Goal: Transaction & Acquisition: Purchase product/service

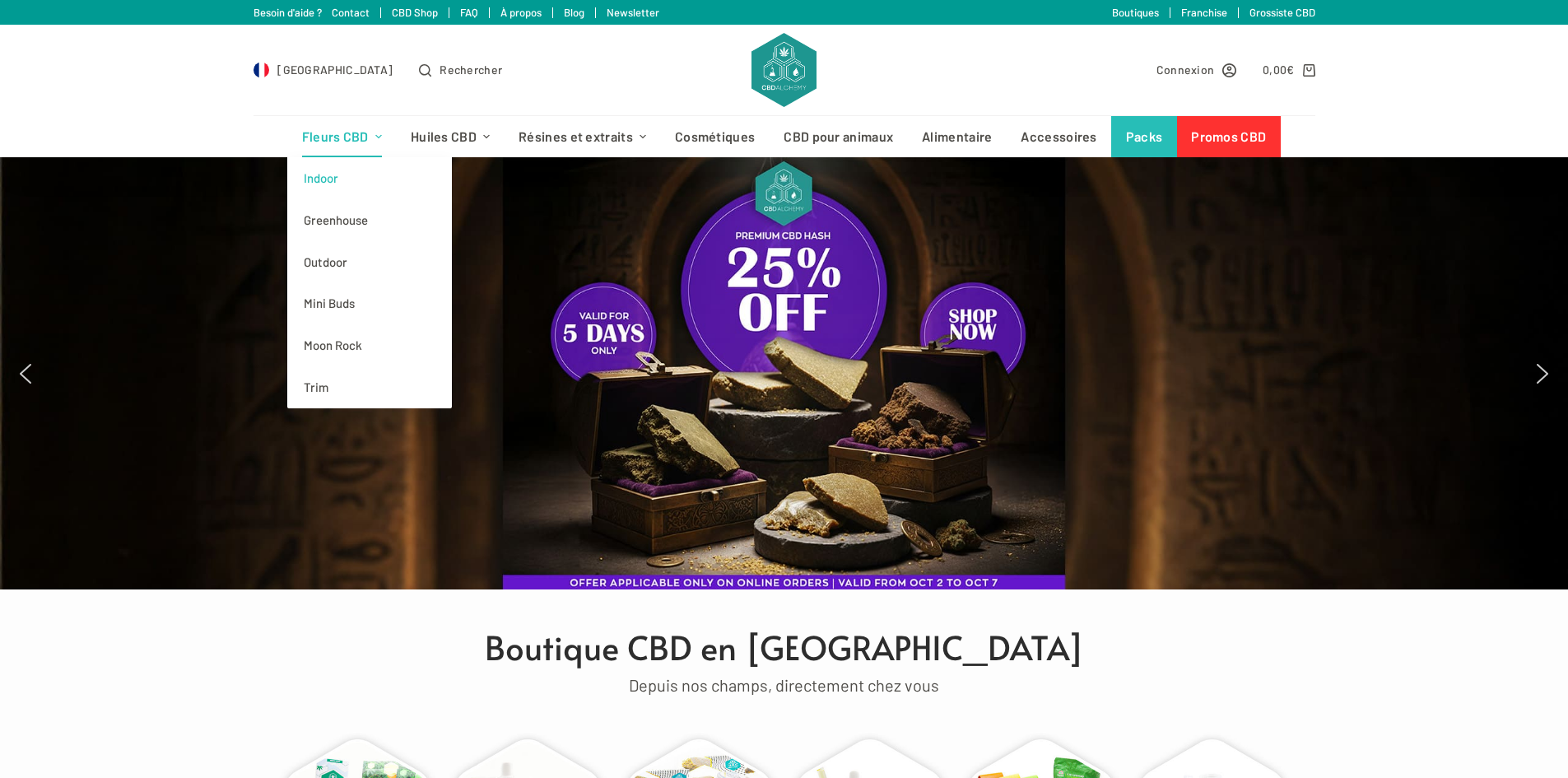
click at [334, 180] on link "Indoor" at bounding box center [369, 178] width 164 height 42
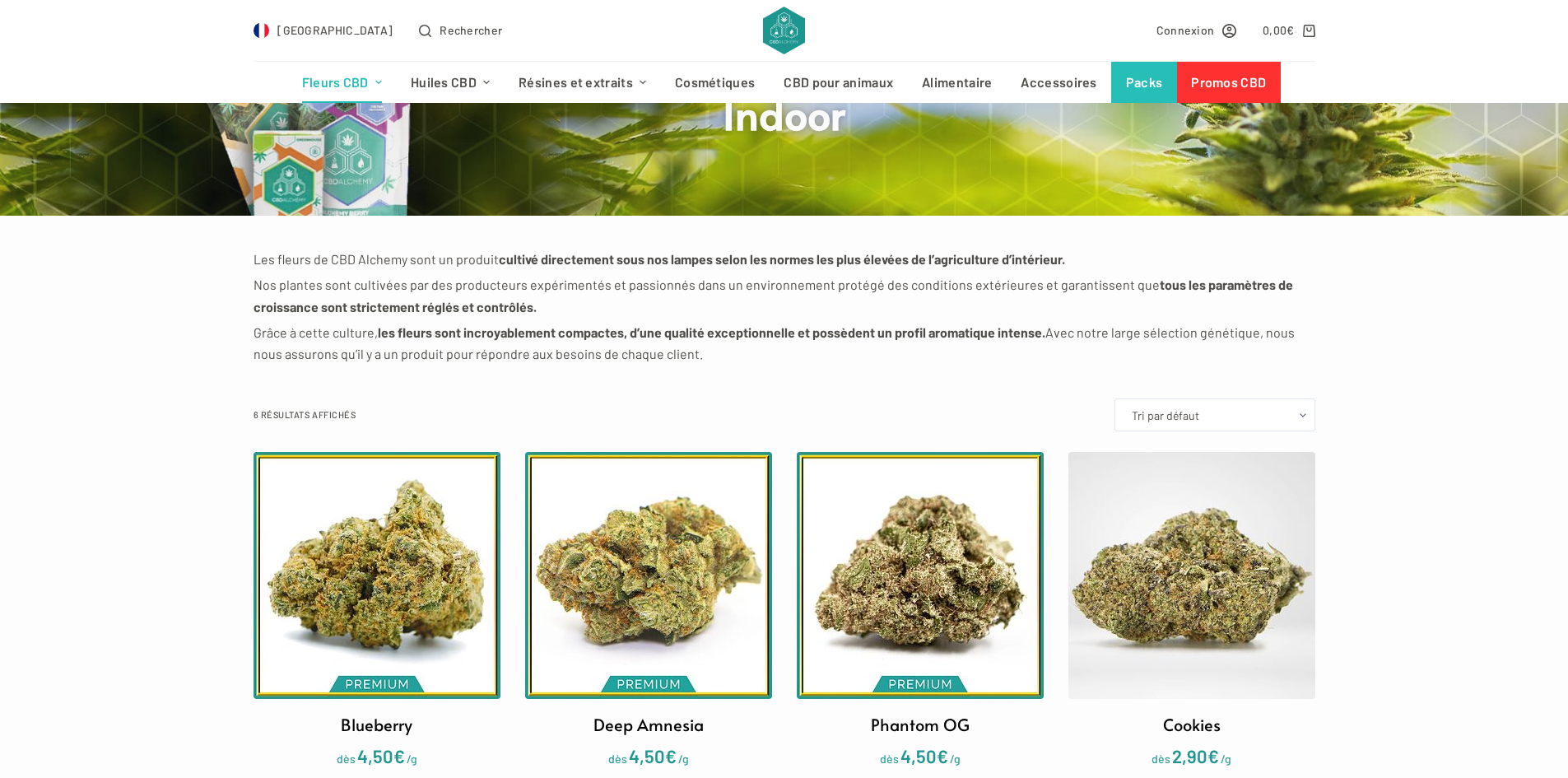
scroll to position [329, 0]
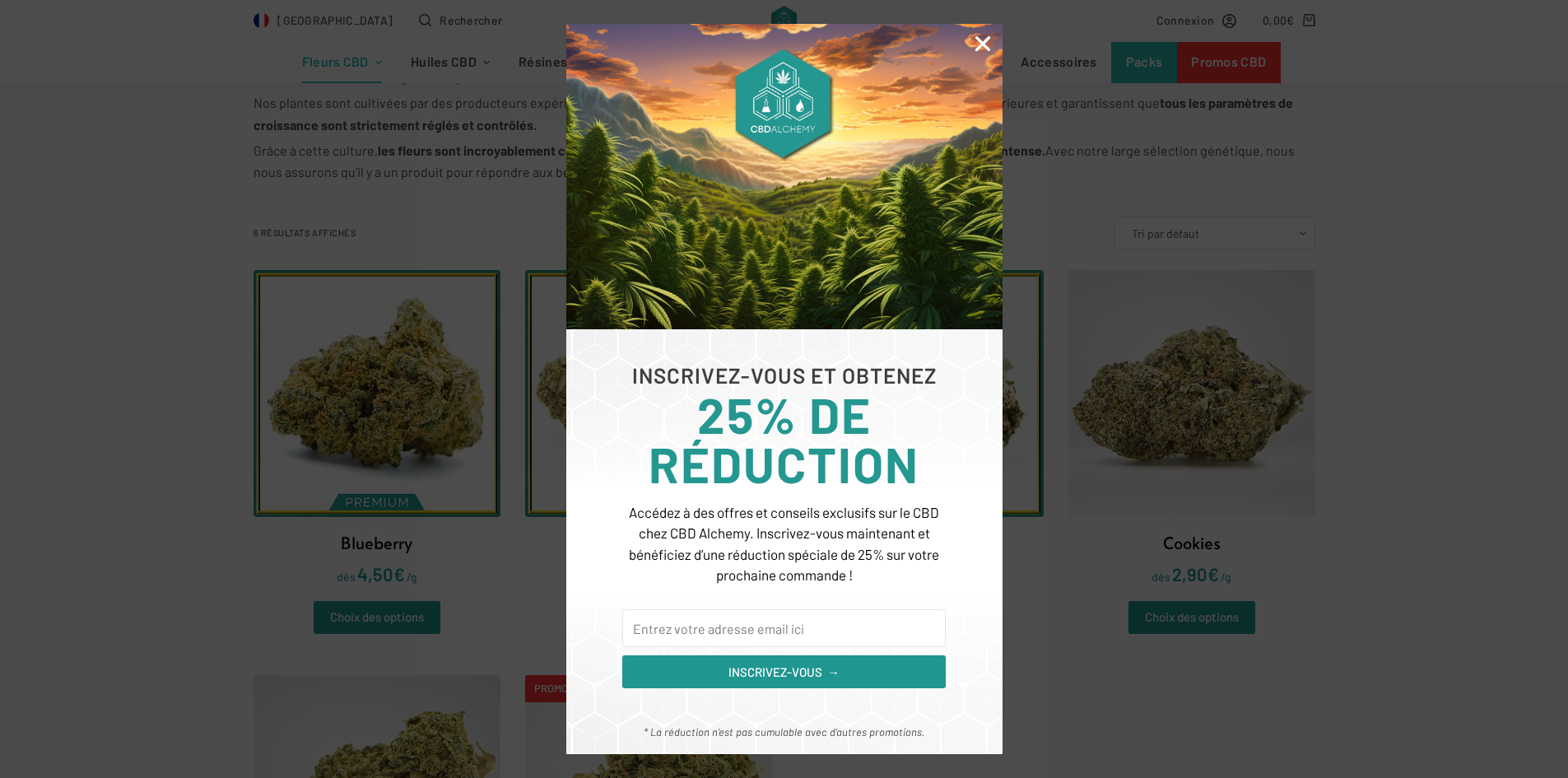
click at [975, 43] on icon "Close" at bounding box center [983, 44] width 21 height 21
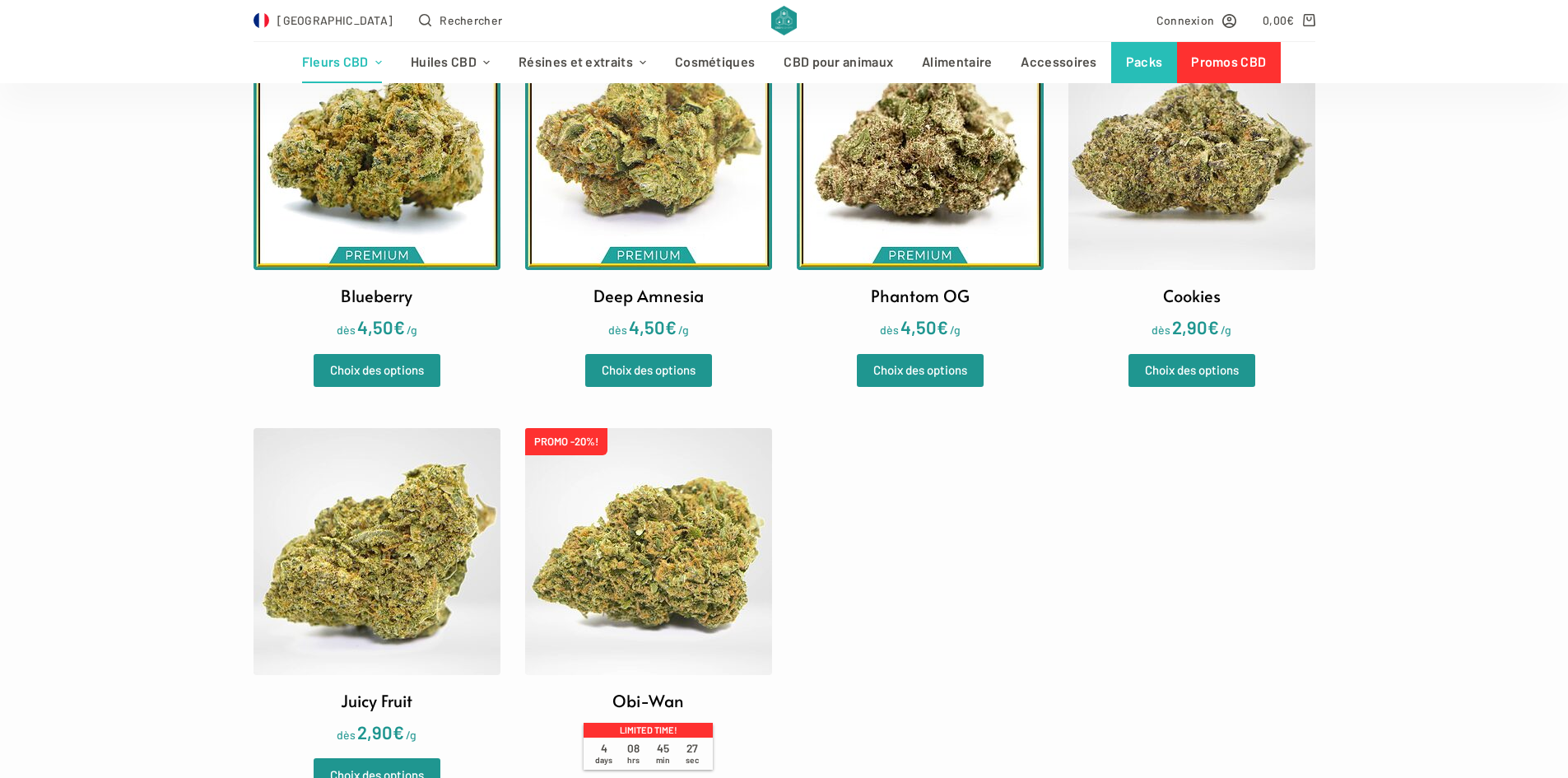
scroll to position [494, 0]
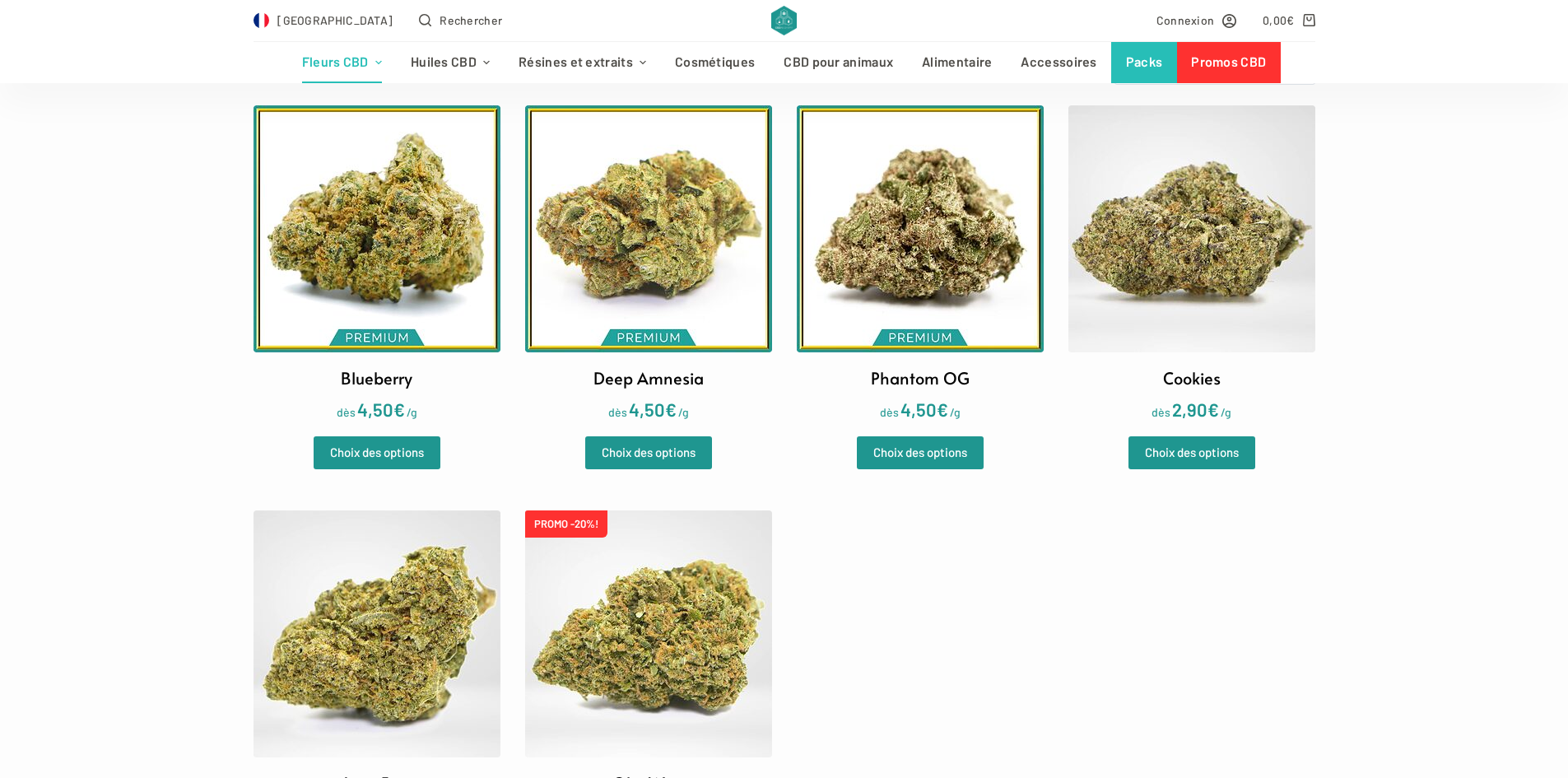
click at [941, 231] on img at bounding box center [920, 228] width 247 height 247
click at [333, 216] on img at bounding box center [377, 228] width 247 height 247
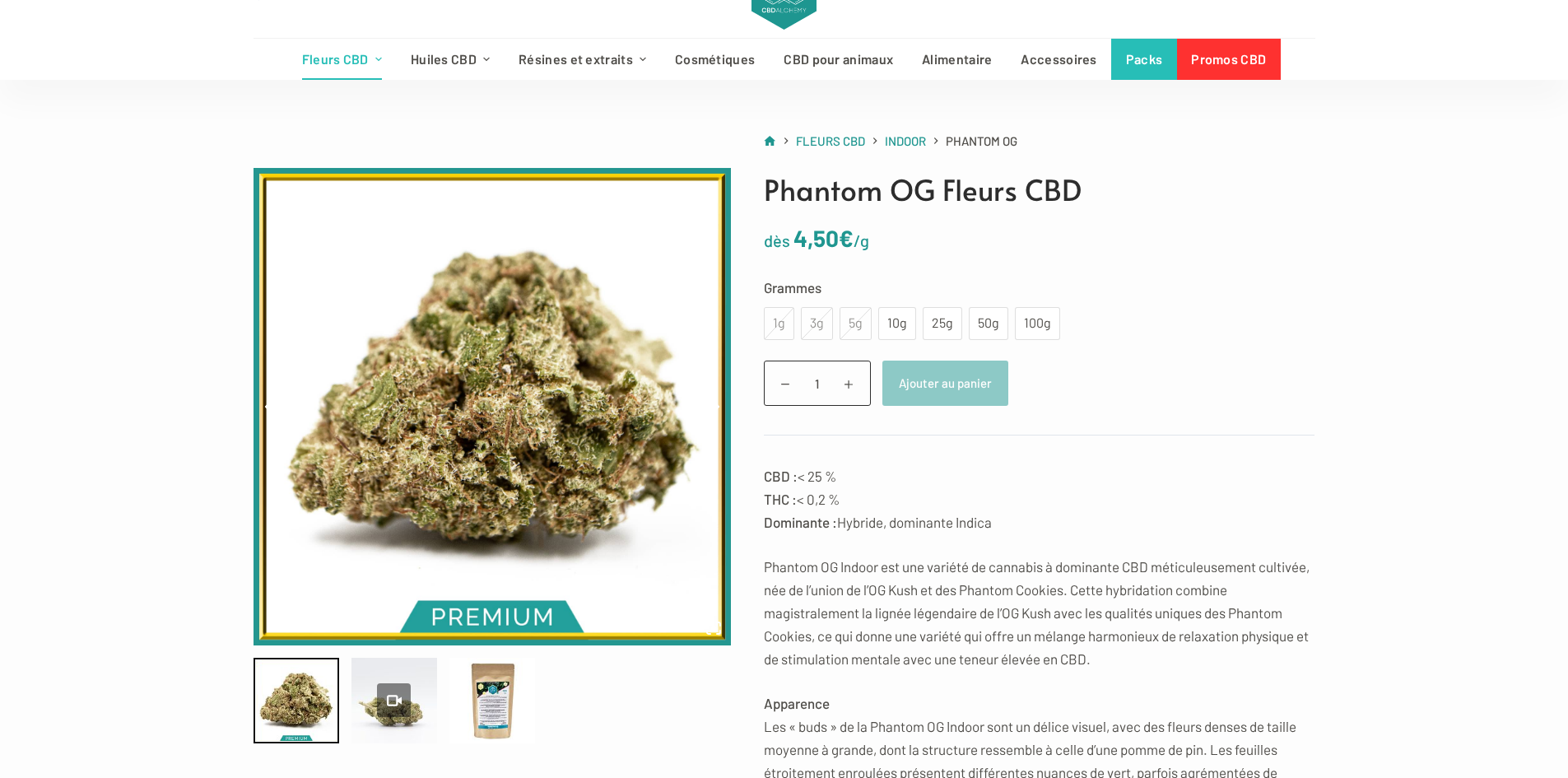
scroll to position [165, 0]
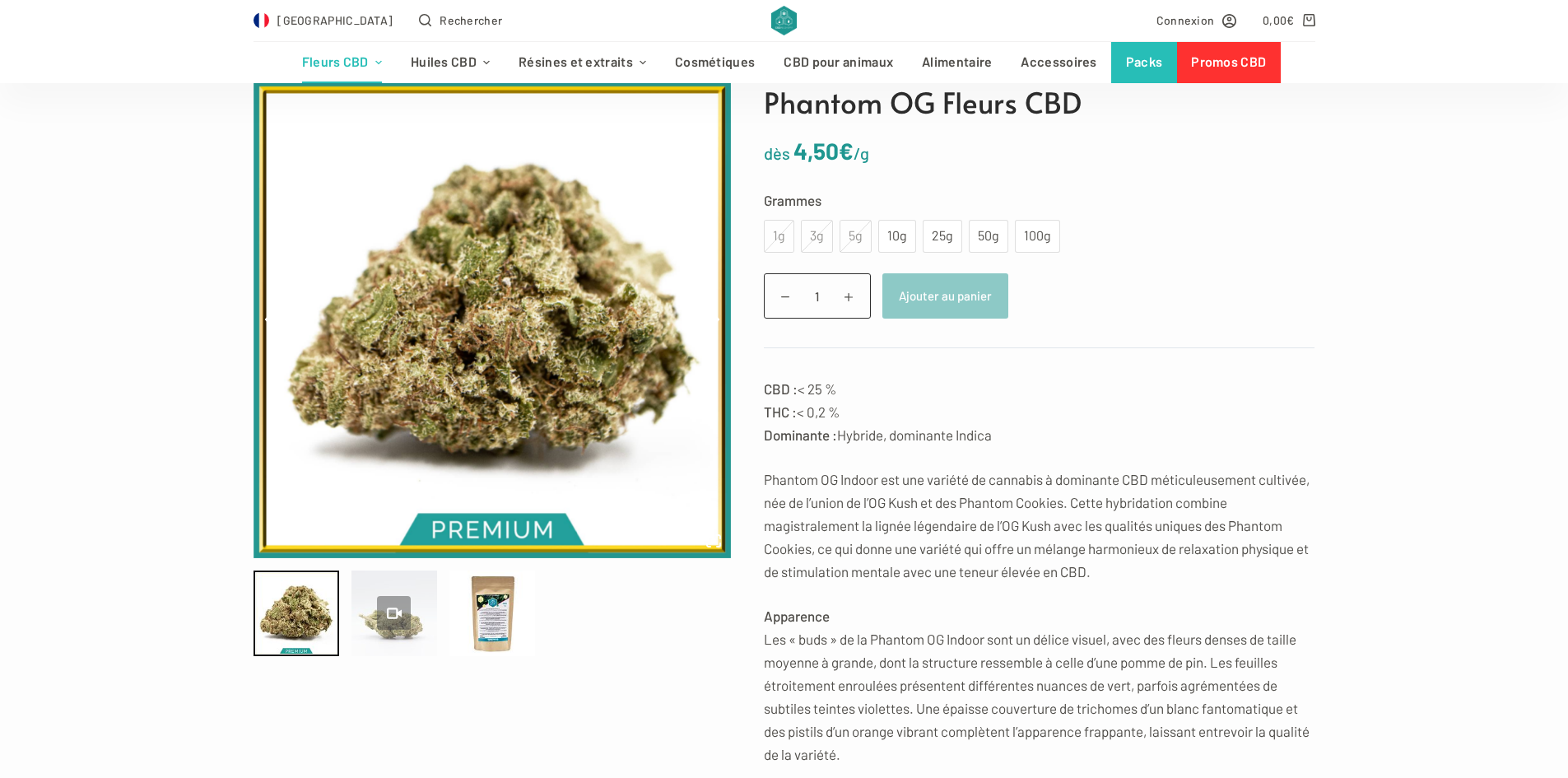
click at [417, 613] on div at bounding box center [394, 613] width 86 height 86
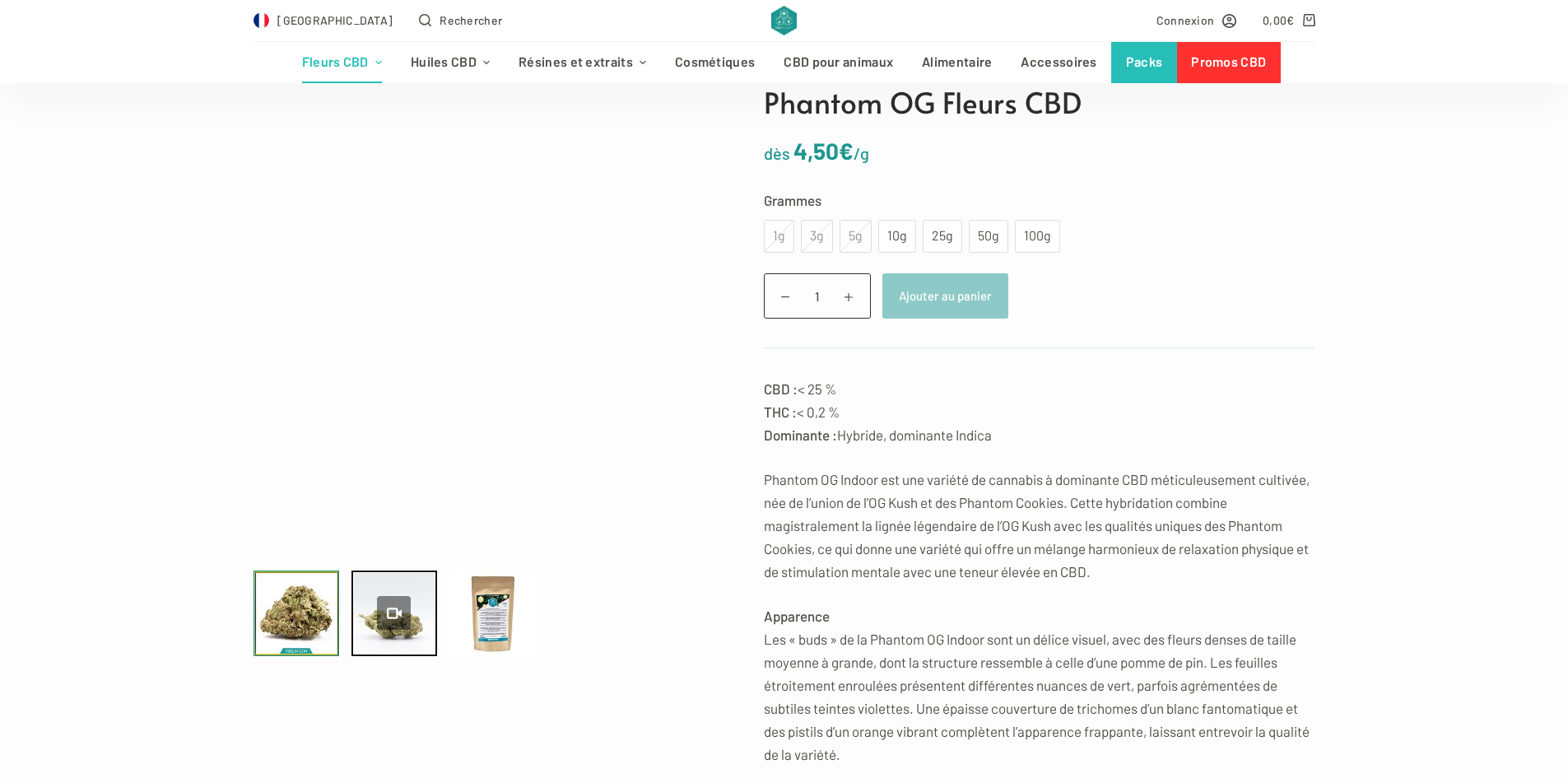
type input "39.61"
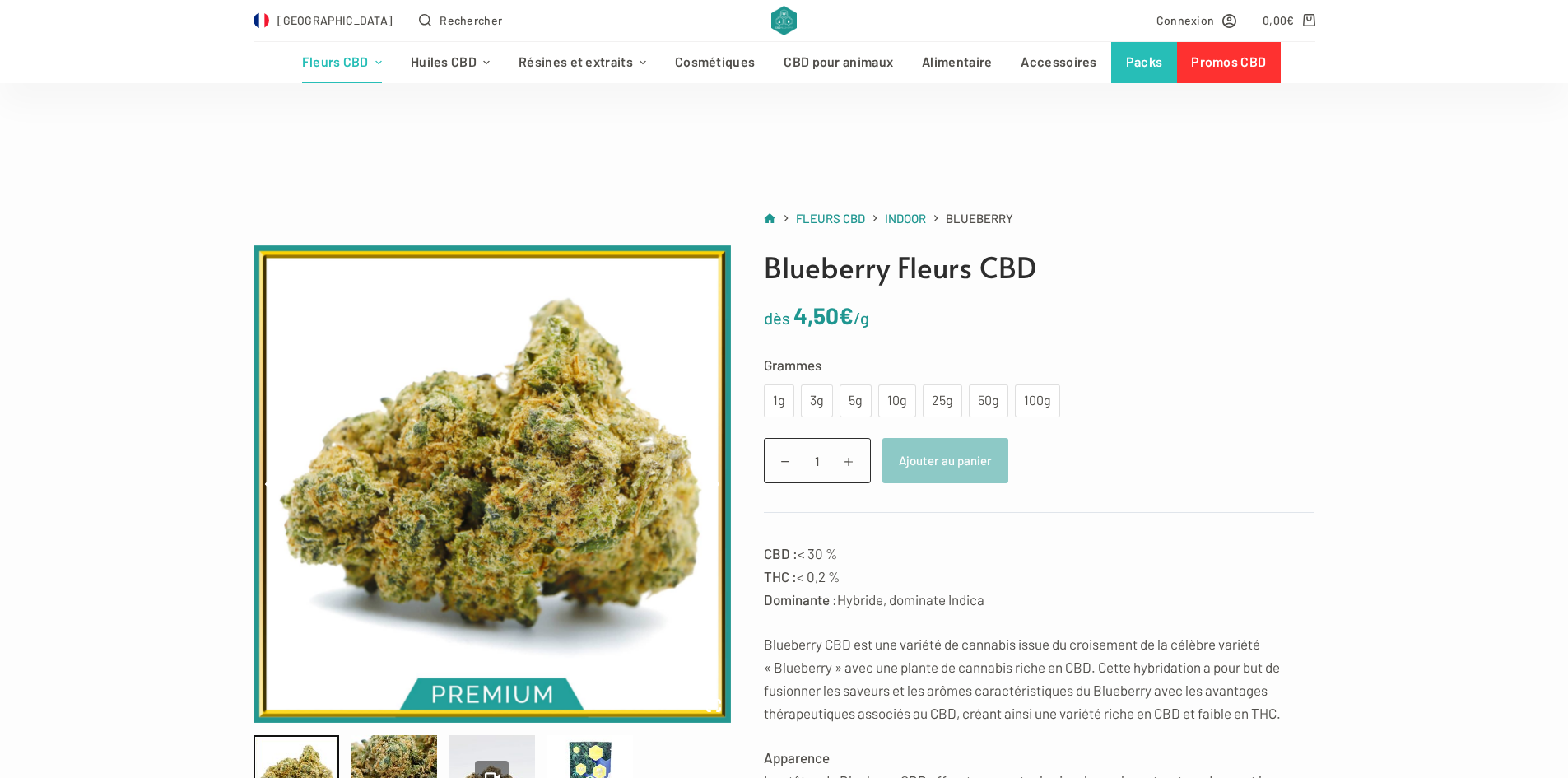
scroll to position [165, 0]
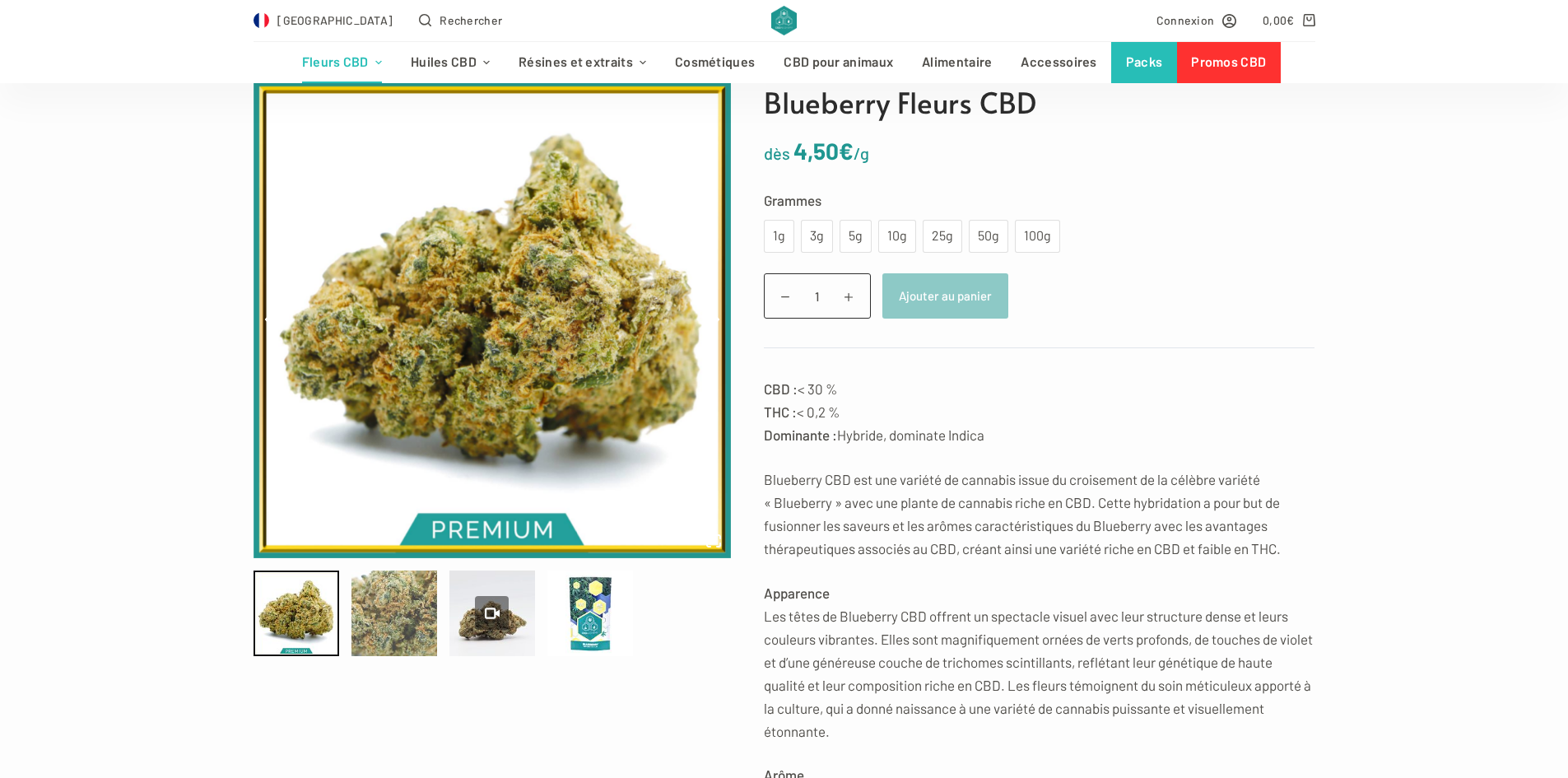
click at [372, 618] on div at bounding box center [394, 613] width 86 height 86
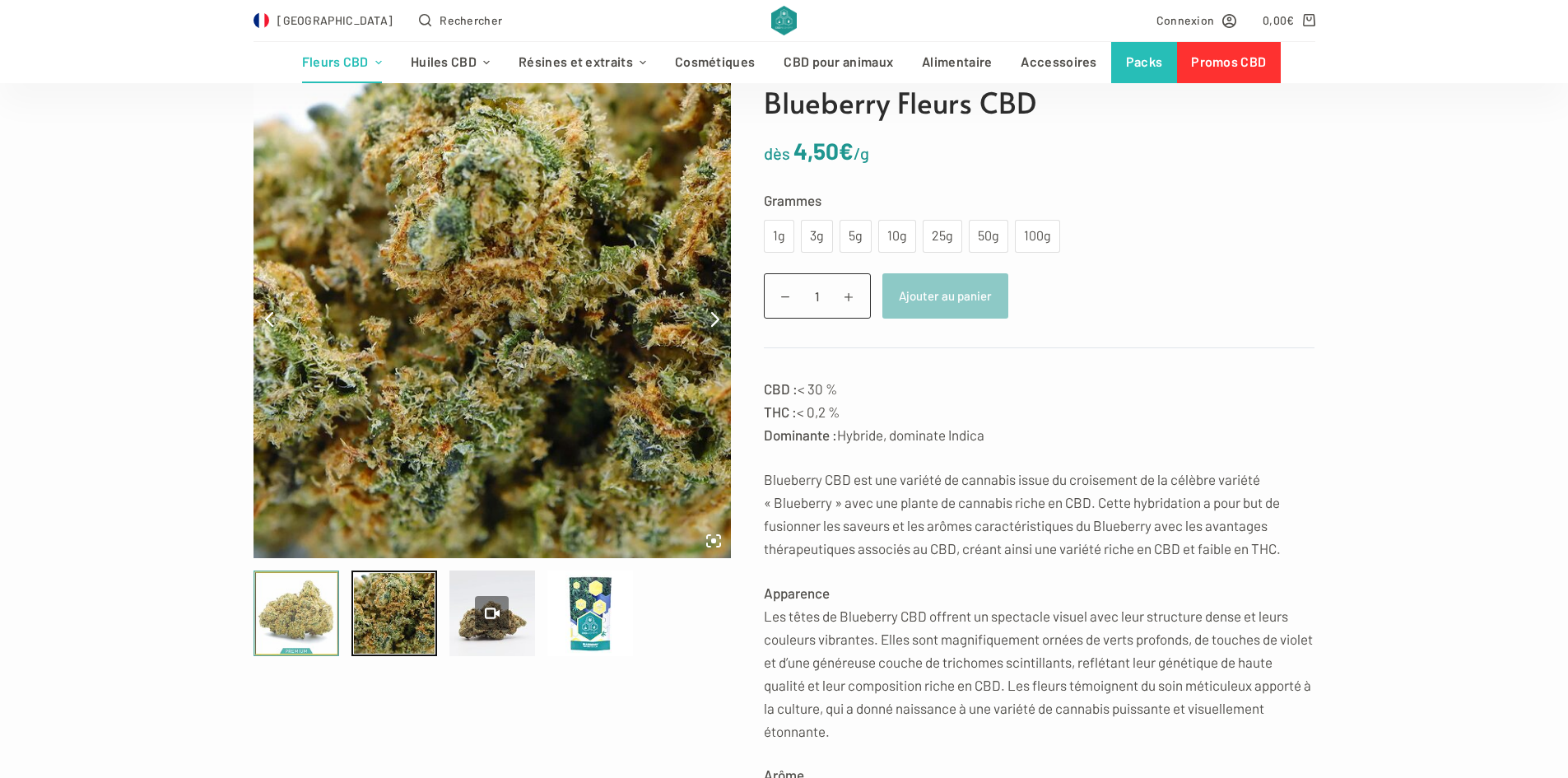
click at [329, 621] on div at bounding box center [297, 613] width 86 height 86
